Goal: Information Seeking & Learning: Learn about a topic

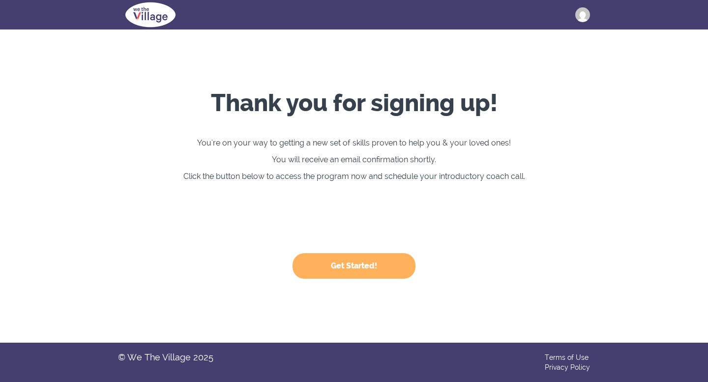
click at [356, 269] on button "Get Started!" at bounding box center [354, 266] width 123 height 26
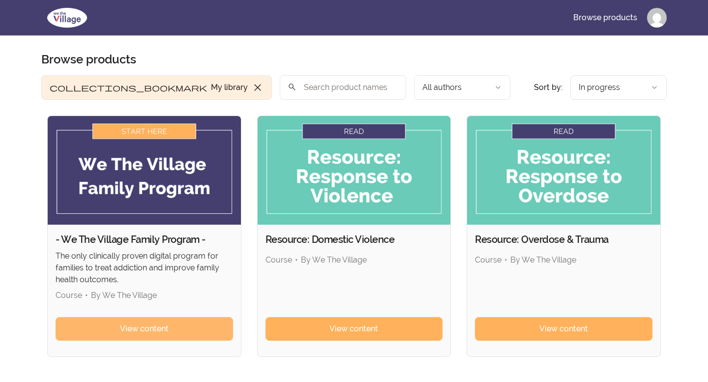
click at [135, 331] on span "View content" at bounding box center [144, 329] width 49 height 12
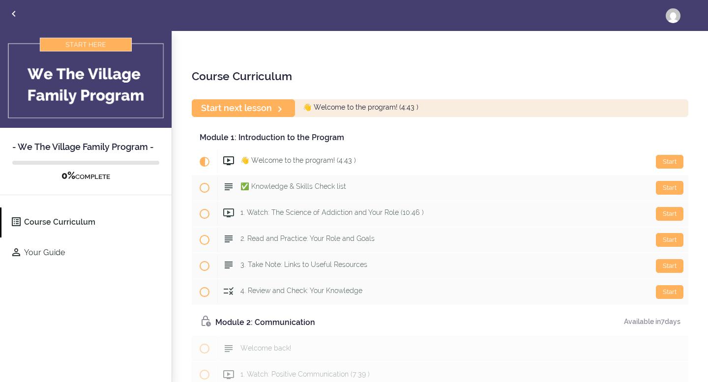
click at [92, 42] on img at bounding box center [86, 79] width 172 height 97
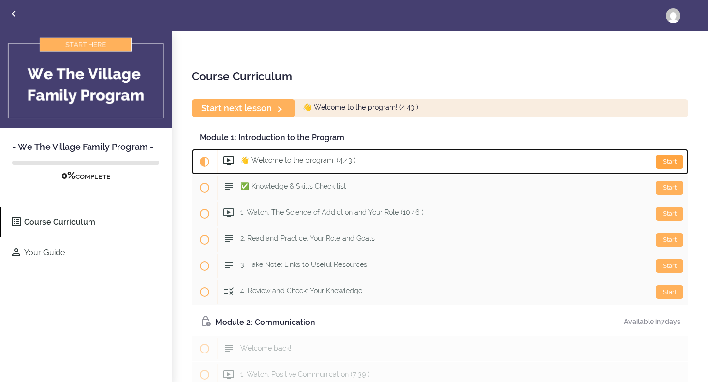
click at [667, 164] on div "Start" at bounding box center [670, 162] width 28 height 14
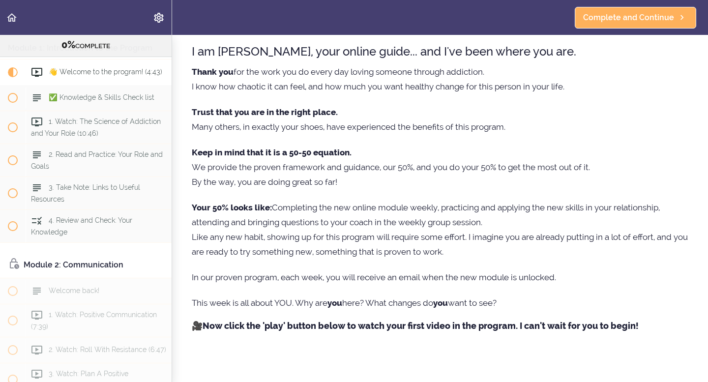
scroll to position [44, 0]
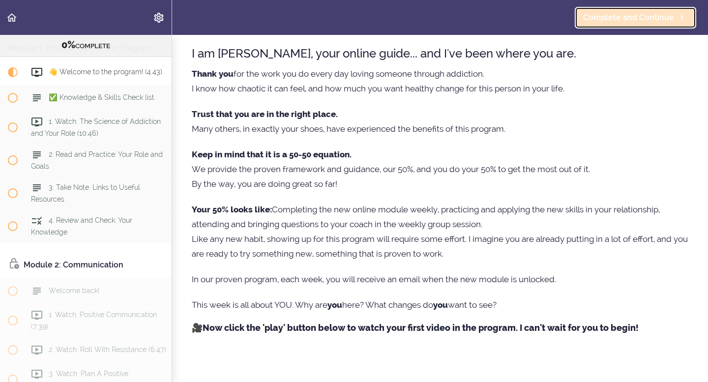
click at [619, 16] on span "Complete and Continue" at bounding box center [628, 18] width 91 height 12
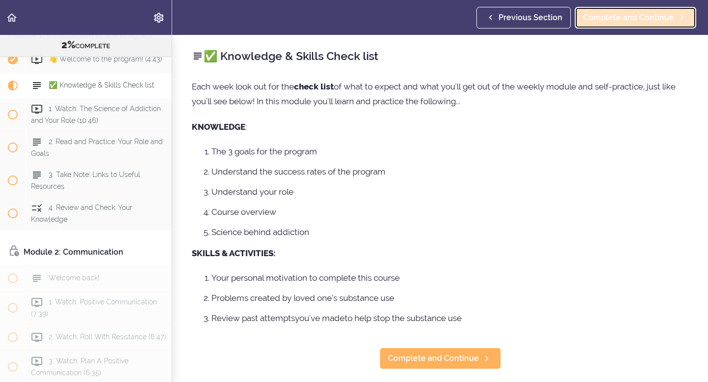
scroll to position [79, 0]
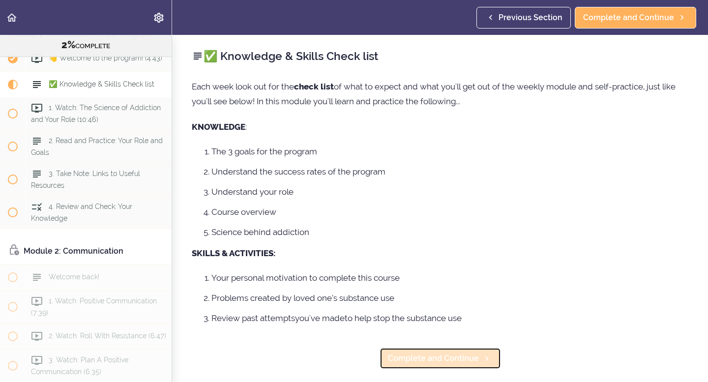
click at [447, 359] on span "Complete and Continue" at bounding box center [433, 359] width 91 height 12
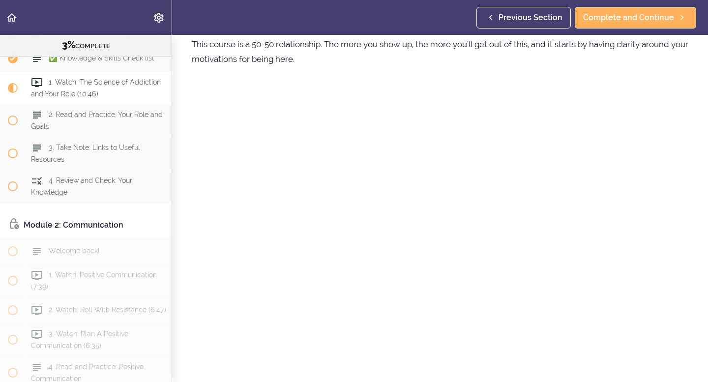
scroll to position [155, 0]
click at [635, 15] on span "Complete and Continue" at bounding box center [628, 18] width 91 height 12
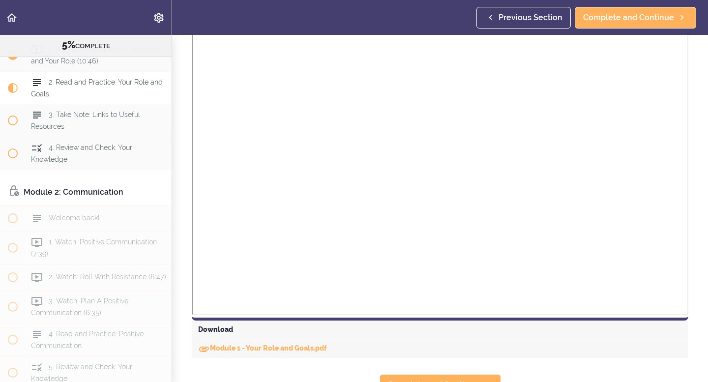
scroll to position [607, 0]
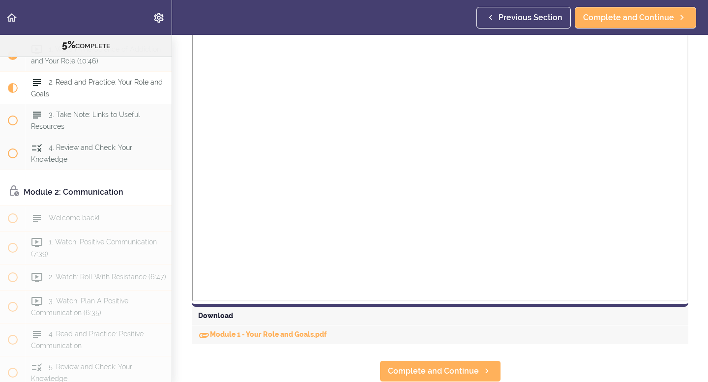
click at [211, 317] on div "Download" at bounding box center [440, 316] width 497 height 19
click at [273, 333] on link "Module 1 - Your Role and Goals.pdf" at bounding box center [262, 335] width 129 height 8
